Goal: Transaction & Acquisition: Purchase product/service

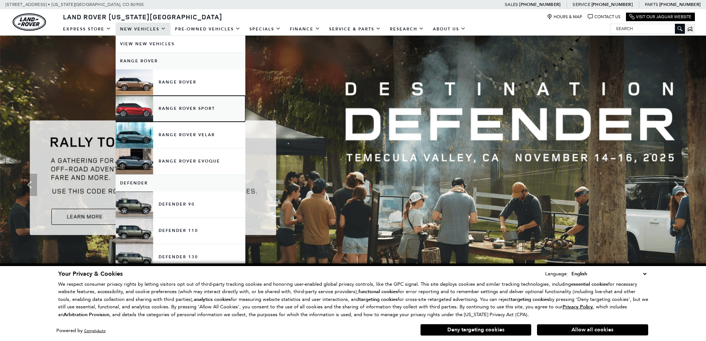
click at [176, 107] on link "Range Rover Sport" at bounding box center [181, 109] width 130 height 26
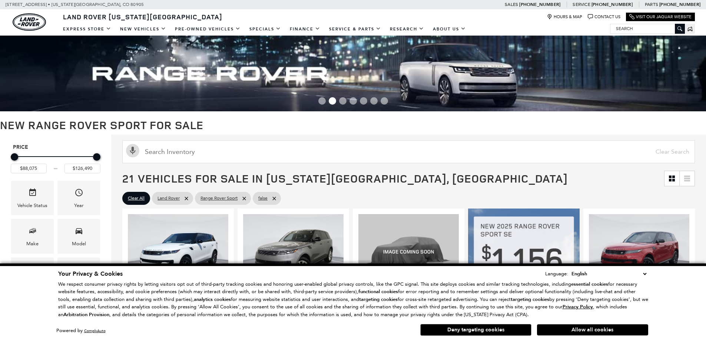
click at [483, 332] on button "Deny targeting cookies" at bounding box center [475, 330] width 111 height 12
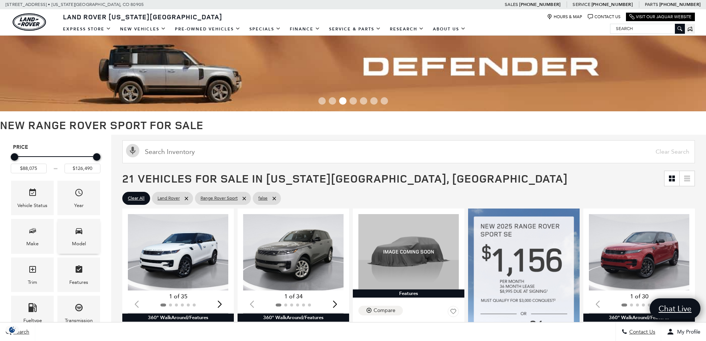
click at [73, 233] on div "Model" at bounding box center [78, 236] width 43 height 34
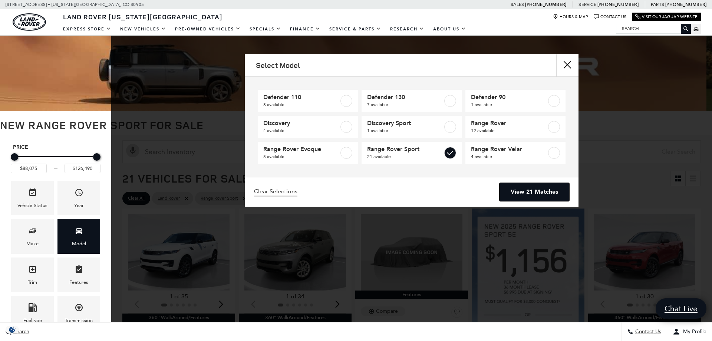
click at [532, 195] on link "View 21 Matches" at bounding box center [534, 192] width 70 height 18
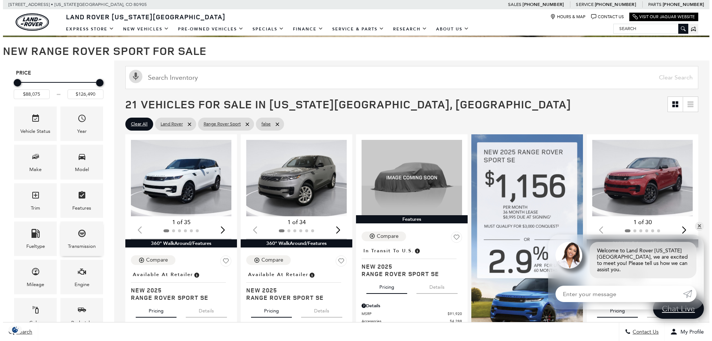
scroll to position [111, 0]
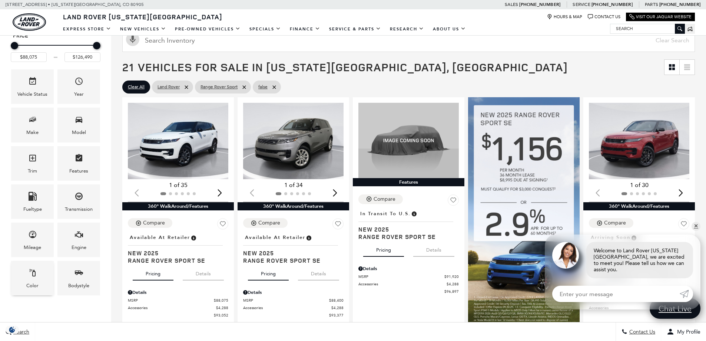
click at [33, 277] on icon "Color" at bounding box center [32, 272] width 9 height 9
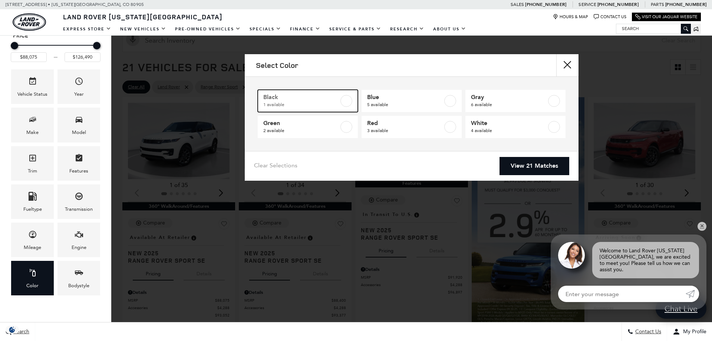
click at [345, 100] on label at bounding box center [346, 101] width 12 height 12
type input "$92,735"
checkbox input "true"
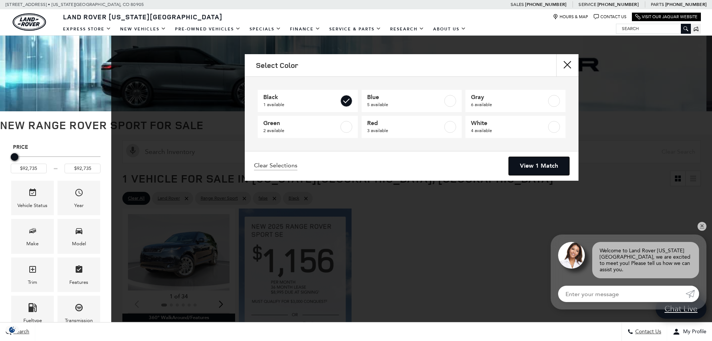
click at [527, 165] on link "View 1 Match" at bounding box center [539, 166] width 60 height 18
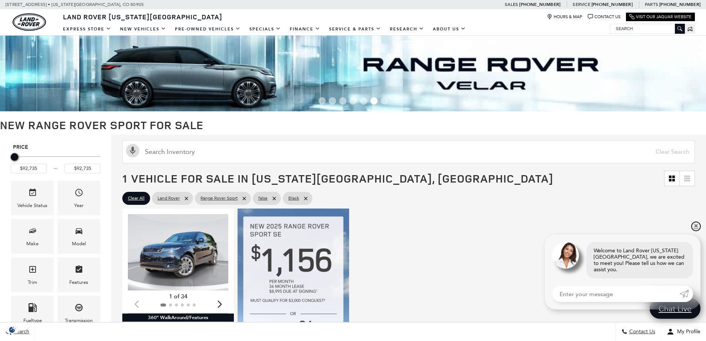
click at [696, 231] on link "✕" at bounding box center [696, 226] width 9 height 9
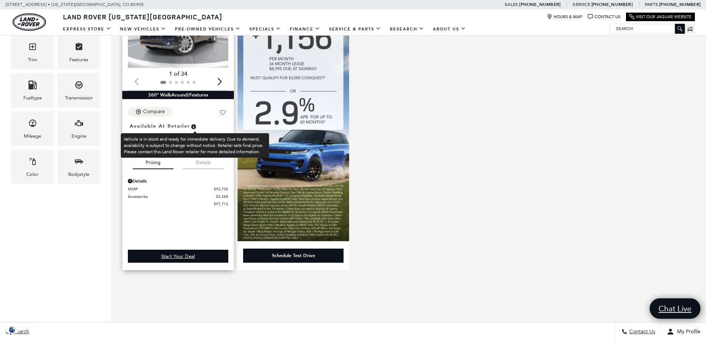
scroll to position [185, 0]
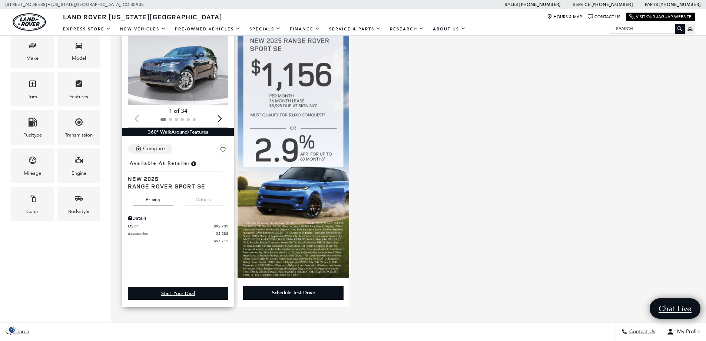
click at [221, 119] on div "Next slide" at bounding box center [220, 118] width 10 height 16
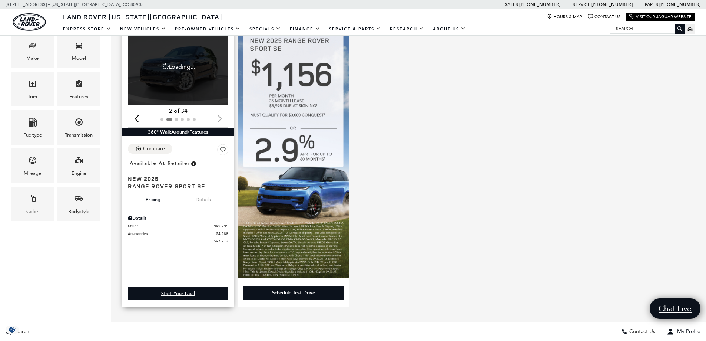
click at [221, 119] on div at bounding box center [178, 119] width 100 height 8
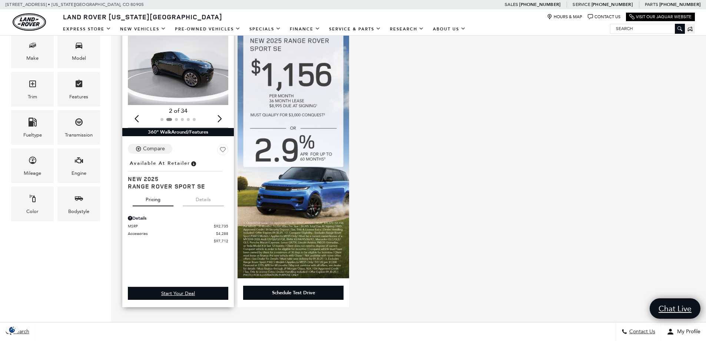
click at [220, 118] on div "Next slide" at bounding box center [220, 118] width 10 height 16
click at [221, 118] on div "Next slide" at bounding box center [220, 118] width 10 height 16
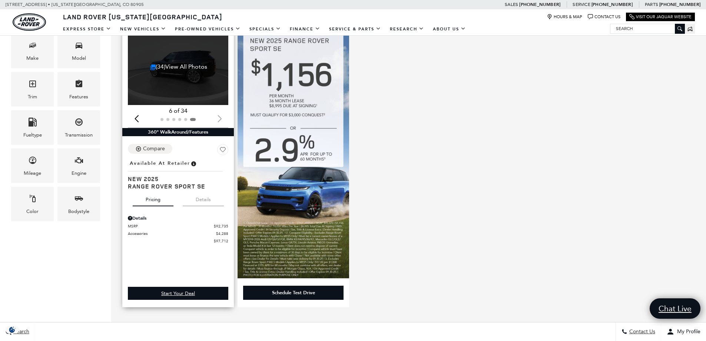
click at [221, 118] on div at bounding box center [178, 119] width 100 height 8
click at [194, 79] on div "(34) View All Photos" at bounding box center [179, 67] width 102 height 76
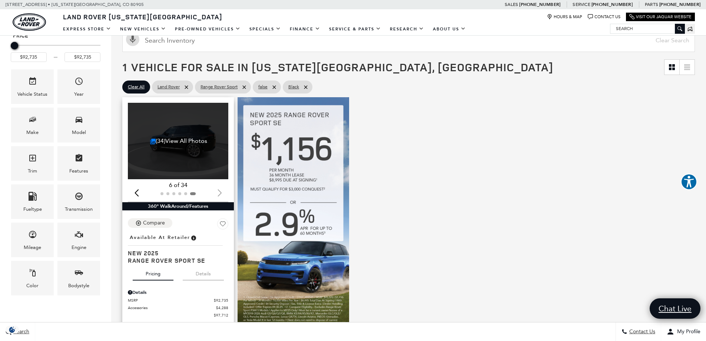
click at [182, 124] on div "(34) View All Photos" at bounding box center [179, 141] width 102 height 76
click at [181, 240] on span "Available at Retailer" at bounding box center [160, 237] width 60 height 8
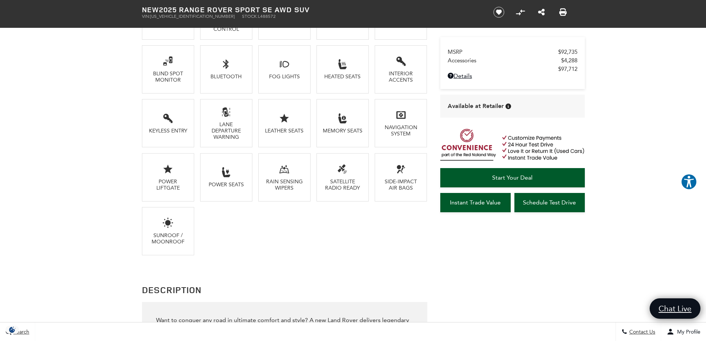
scroll to position [704, 0]
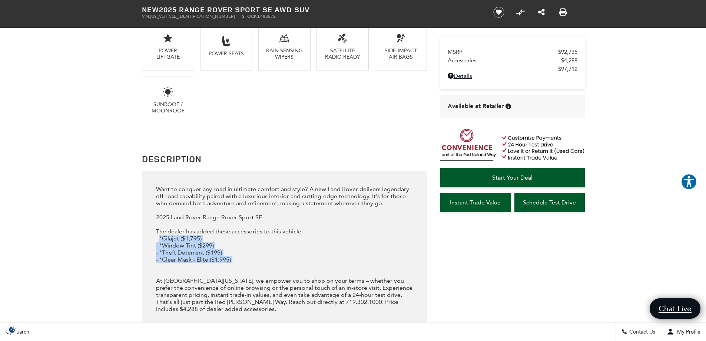
drag, startPoint x: 240, startPoint y: 263, endPoint x: 156, endPoint y: 236, distance: 88.4
click at [155, 236] on div "Want to conquer any road in ultimate comfort and style? A new Land Rover delive…" at bounding box center [284, 248] width 285 height 155
copy div "- *Cilajet ($1,795) - *Window Tint ($299) - *Theft Deterrent ($199) - *Clear Ma…"
